Goal: Task Accomplishment & Management: Use online tool/utility

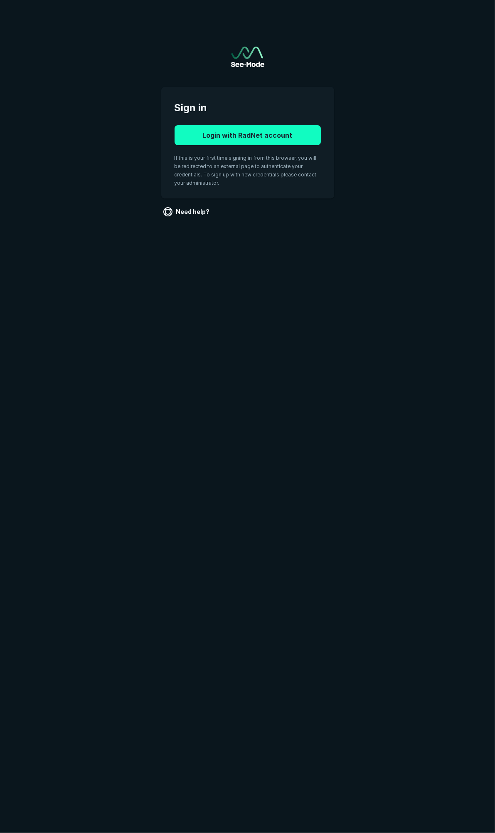
click at [243, 134] on button "Login with RadNet account" at bounding box center [248, 135] width 146 height 20
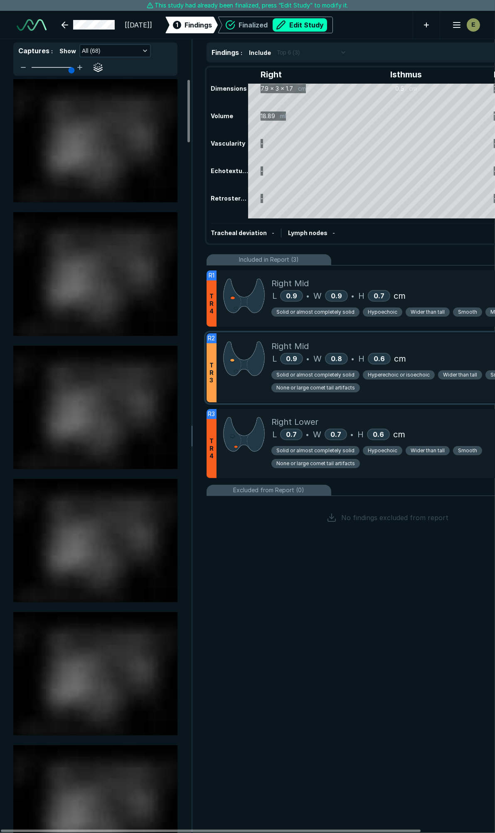
scroll to position [4622, 3298]
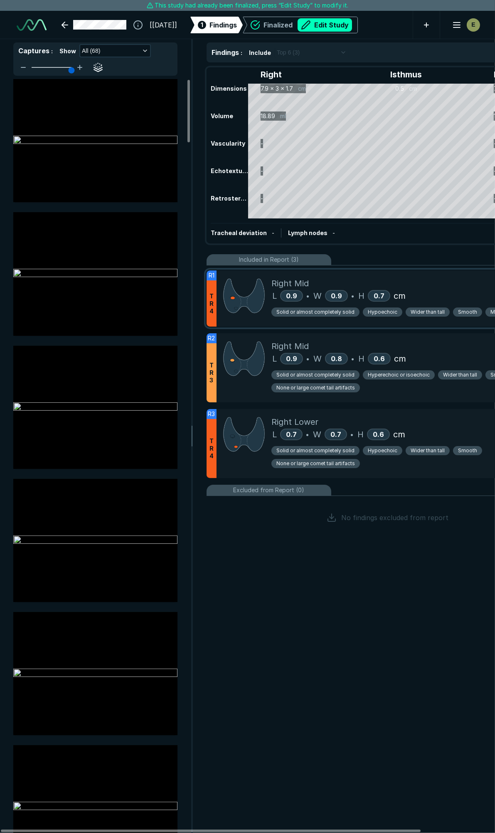
drag, startPoint x: 354, startPoint y: 273, endPoint x: 343, endPoint y: 271, distance: 11.5
click at [354, 273] on div "Right Mid L 0.9 • W 0.9 • H 0.7 cm Solid or almost completely solid Hypoechoic …" at bounding box center [417, 298] width 291 height 56
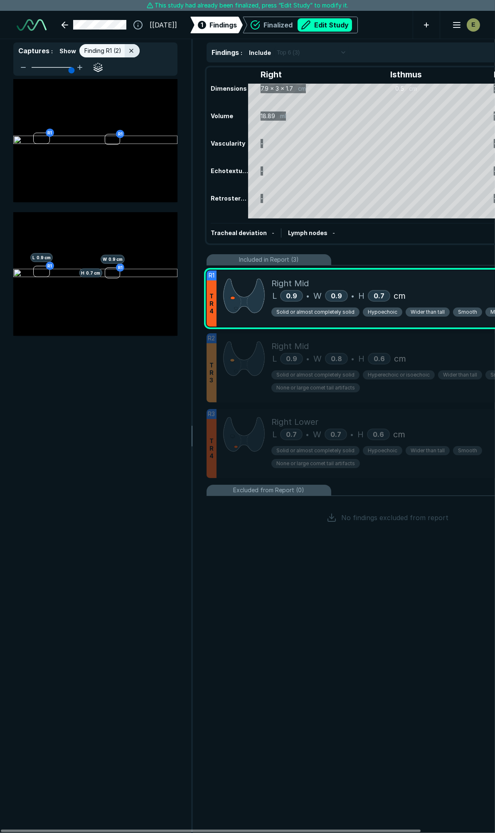
scroll to position [4369, 1795]
click at [339, 271] on div "Right Mid L 0.9 • W 0.9 • H 0.7 cm Solid or almost completely solid Hypoechoic …" at bounding box center [417, 298] width 291 height 56
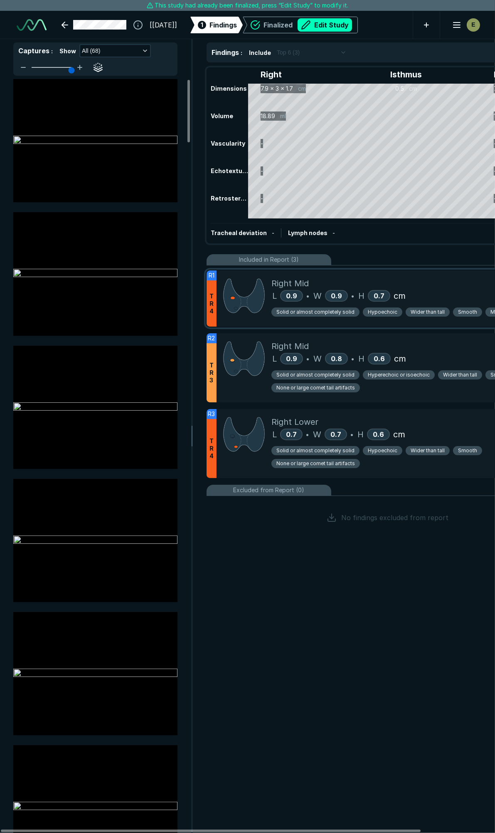
click at [339, 271] on div "Right Mid L 0.9 • W 0.9 • H 0.7 cm Solid or almost completely solid Hypoechoic …" at bounding box center [417, 298] width 291 height 56
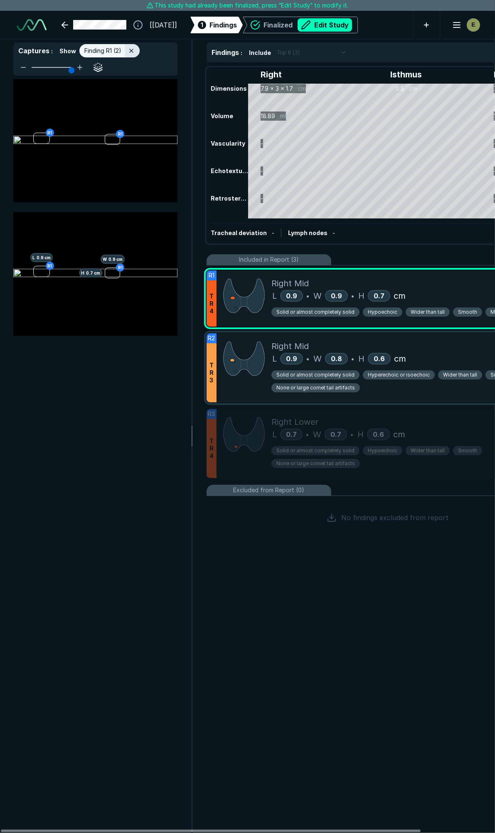
click at [426, 337] on div "Right Mid L 0.9 • W 0.8 • H 0.6 cm Solid or almost completely solid Hyperechoic…" at bounding box center [417, 367] width 291 height 69
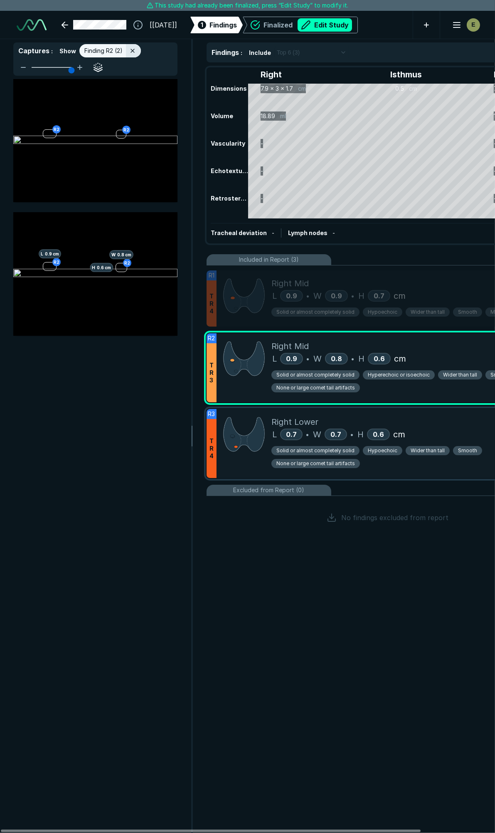
click at [468, 423] on div "Right Lower" at bounding box center [417, 421] width 291 height 12
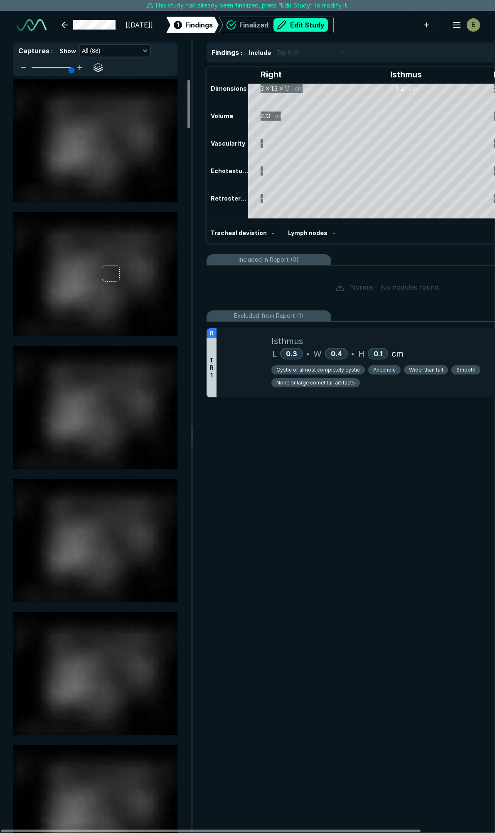
scroll to position [4622, 3298]
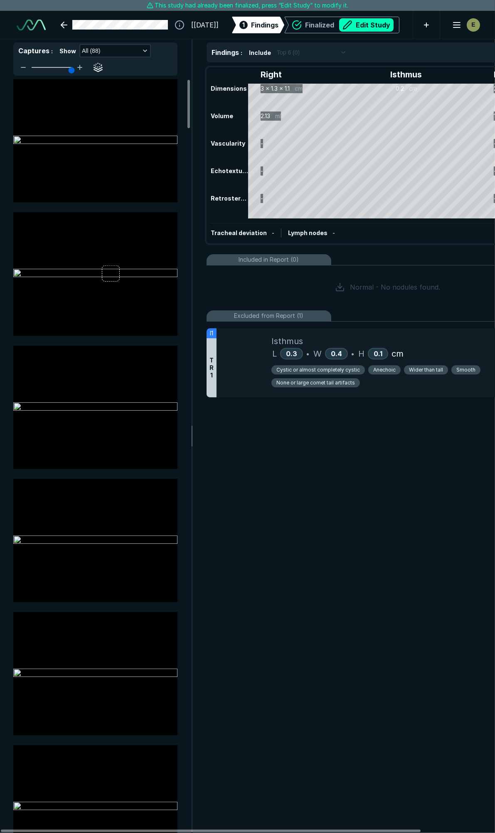
drag, startPoint x: 329, startPoint y: 333, endPoint x: 339, endPoint y: 284, distance: 50.4
click at [339, 284] on div "Included in Report (0) Normal - No nodules found. Excluded from Report (1) I1 T…" at bounding box center [388, 328] width 362 height 148
click at [375, 20] on button "Edit Study" at bounding box center [366, 24] width 54 height 13
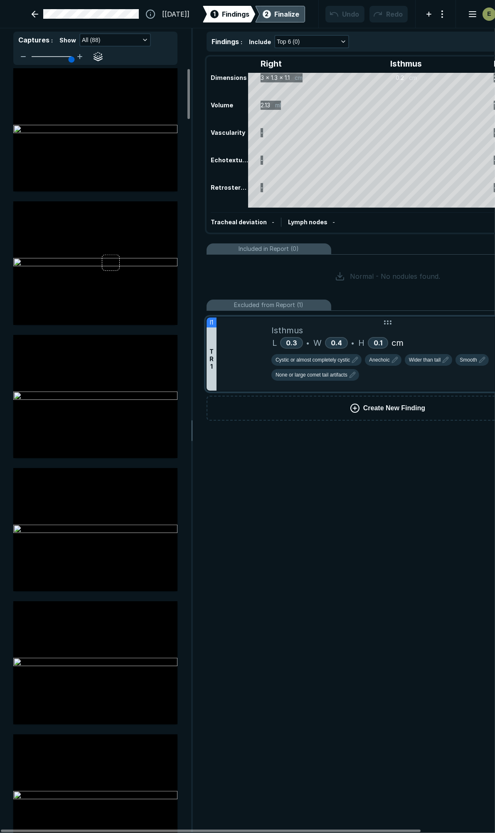
scroll to position [4671, 3298]
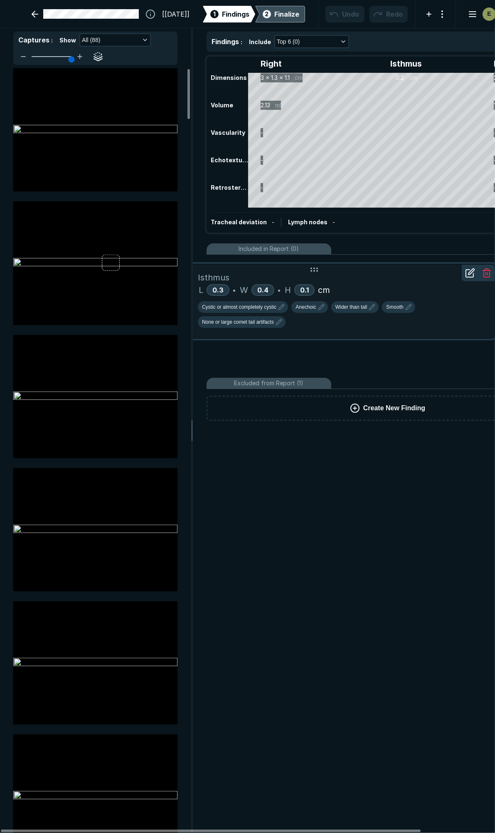
drag, startPoint x: 388, startPoint y: 328, endPoint x: 391, endPoint y: 274, distance: 54.2
click at [391, 274] on div "Isthmus" at bounding box center [343, 277] width 291 height 12
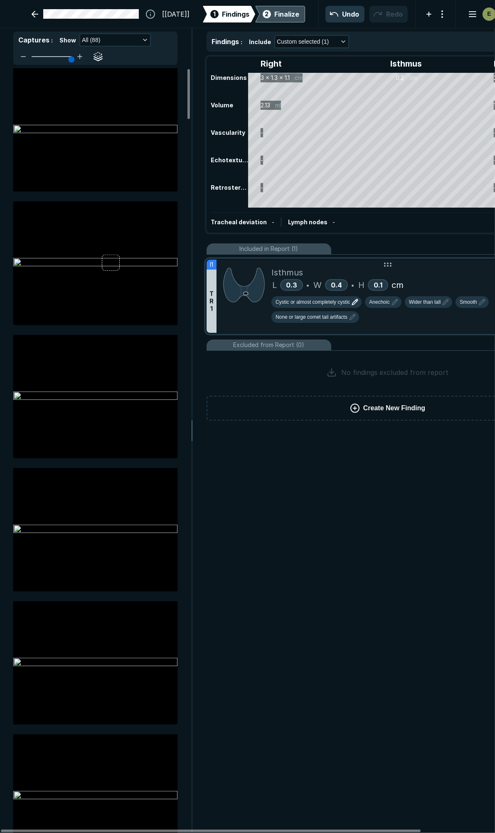
click at [315, 304] on span "Cystic or almost completely cystic" at bounding box center [313, 301] width 74 height 7
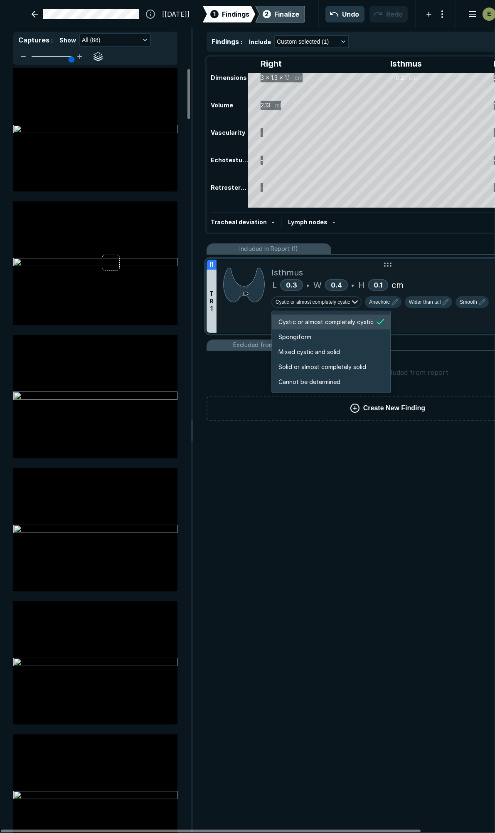
scroll to position [1387, 1597]
click at [299, 365] on span "Solid or almost completely solid" at bounding box center [323, 366] width 88 height 9
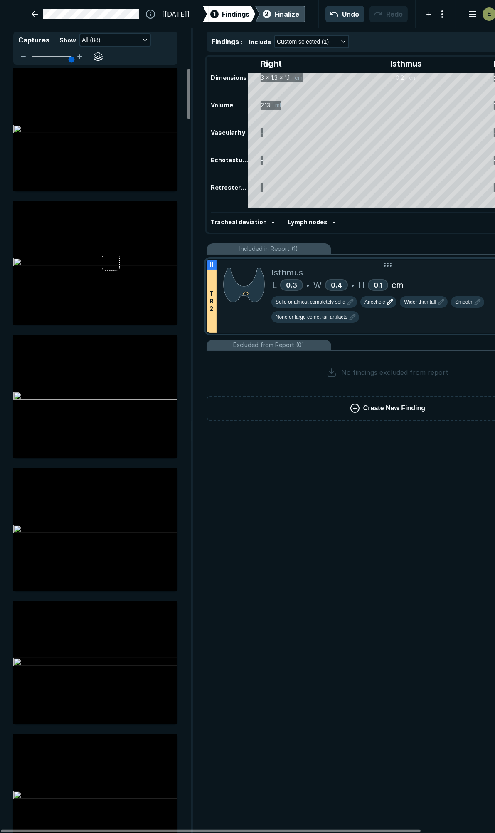
click at [376, 304] on span "Anechoic" at bounding box center [375, 301] width 20 height 7
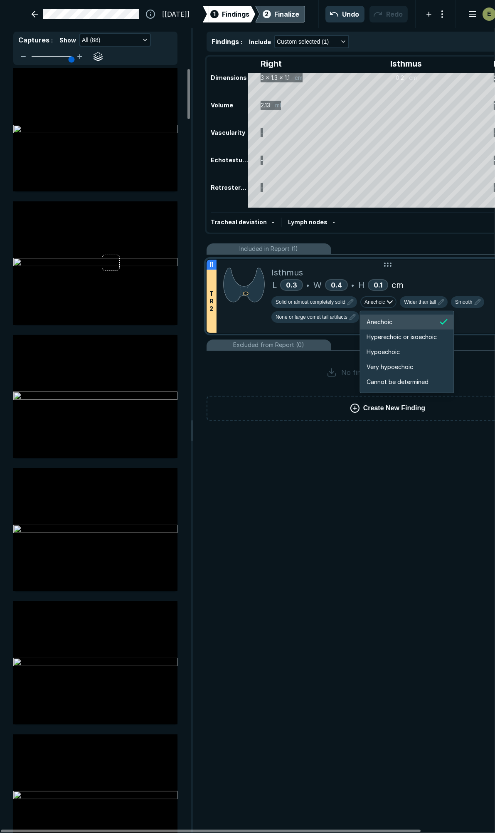
scroll to position [1387, 1490]
click at [364, 349] on li "Hypoechoic" at bounding box center [408, 351] width 94 height 15
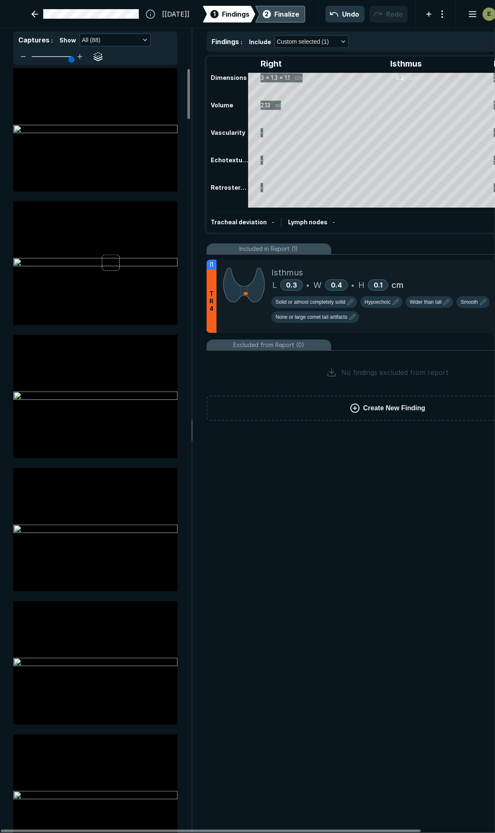
click at [277, 17] on div "Finalize" at bounding box center [286, 14] width 25 height 10
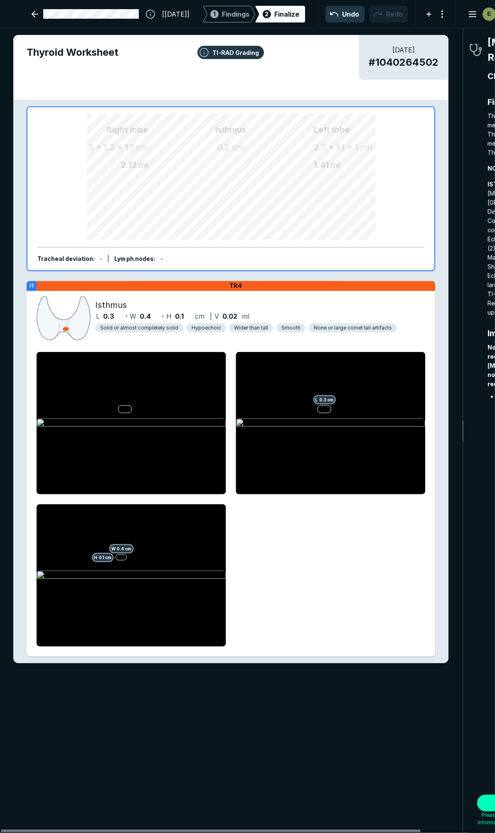
scroll to position [4640, 1503]
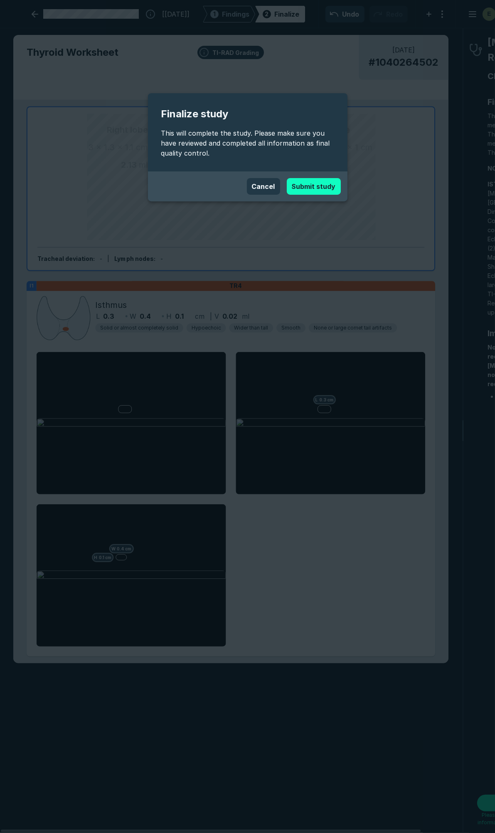
click at [320, 185] on button "Submit study" at bounding box center [314, 186] width 54 height 17
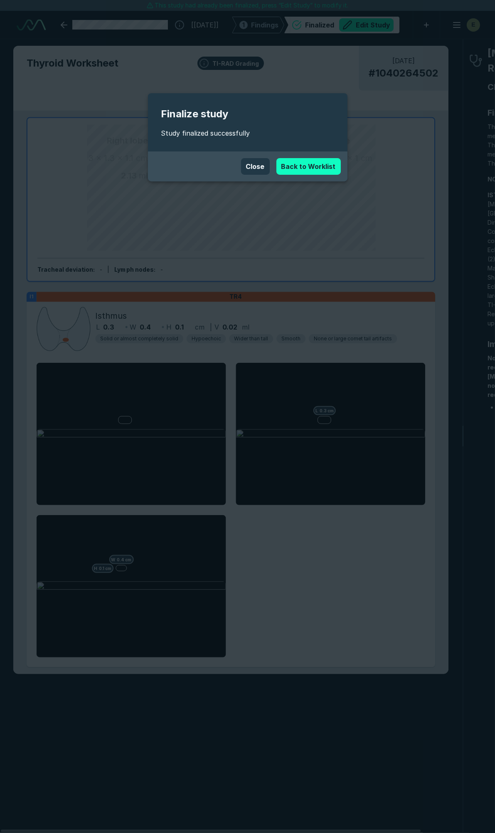
click at [298, 168] on link "Back to Worklist" at bounding box center [309, 166] width 64 height 17
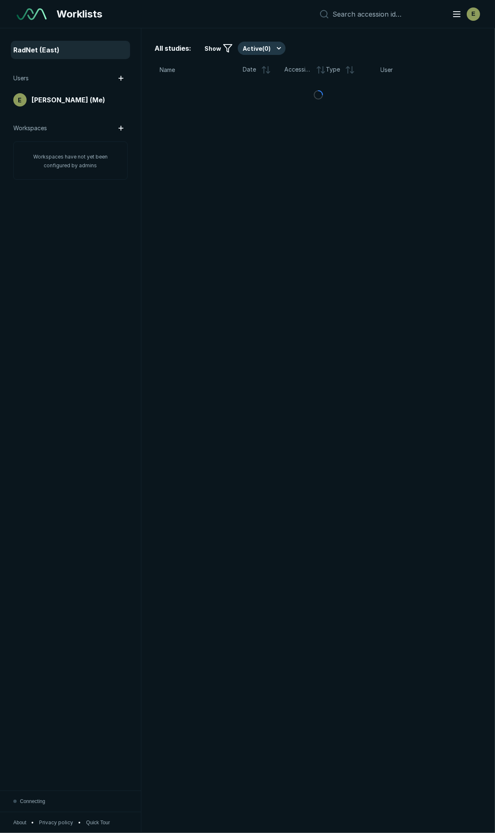
scroll to position [4538, 2529]
